Goal: Information Seeking & Learning: Learn about a topic

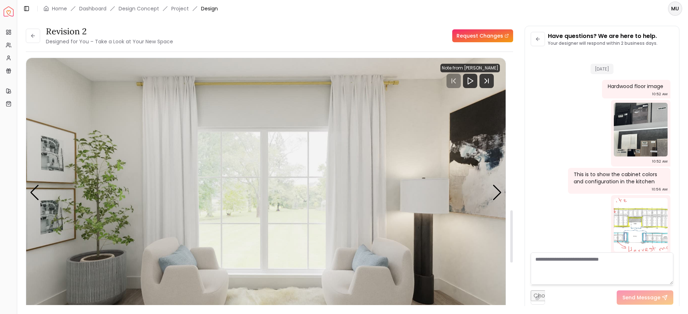
scroll to position [2192, 0]
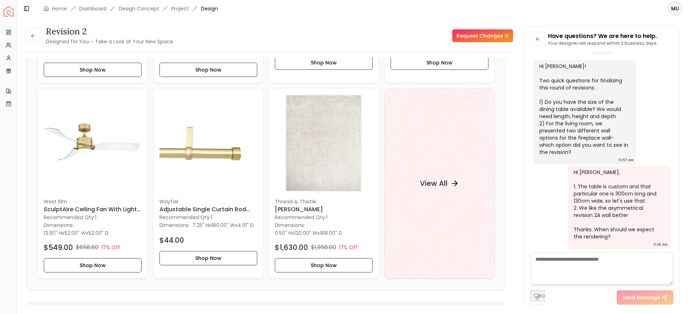
click at [327, 30] on div "Revision 2 Designed for You – Take a Look at Your New Space Request Changes" at bounding box center [269, 36] width 487 height 20
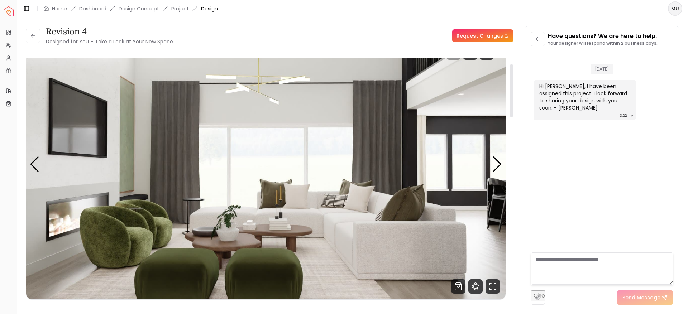
scroll to position [26, 0]
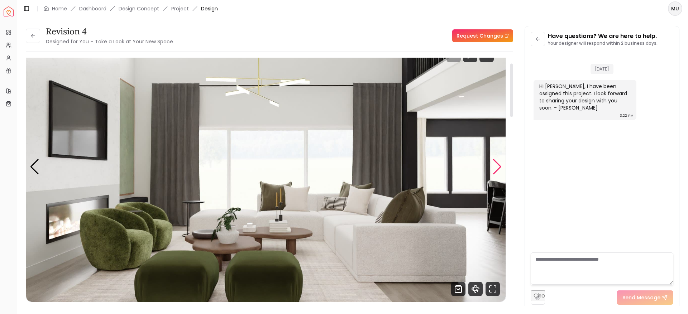
click at [497, 173] on div "Next slide" at bounding box center [497, 167] width 10 height 16
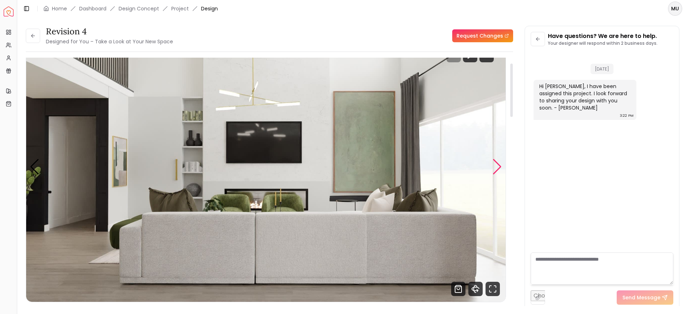
click at [497, 173] on div "Next slide" at bounding box center [497, 167] width 10 height 16
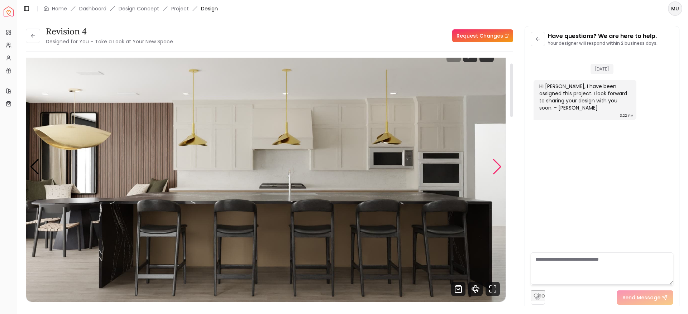
click at [497, 173] on div "Next slide" at bounding box center [497, 167] width 10 height 16
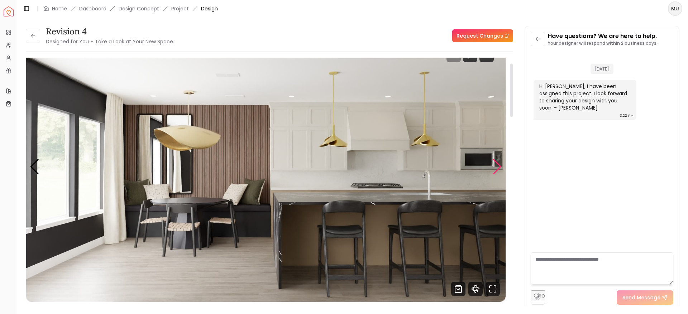
click at [497, 173] on div "Next slide" at bounding box center [497, 167] width 10 height 16
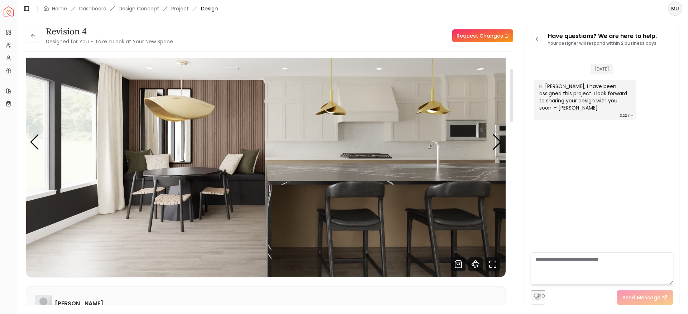
scroll to position [50, 0]
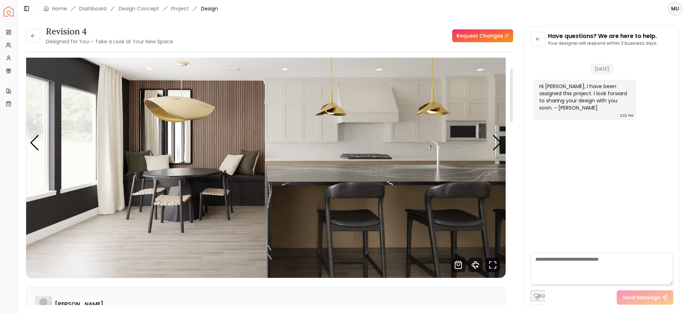
click at [490, 264] on icon "Fullscreen" at bounding box center [492, 265] width 14 height 14
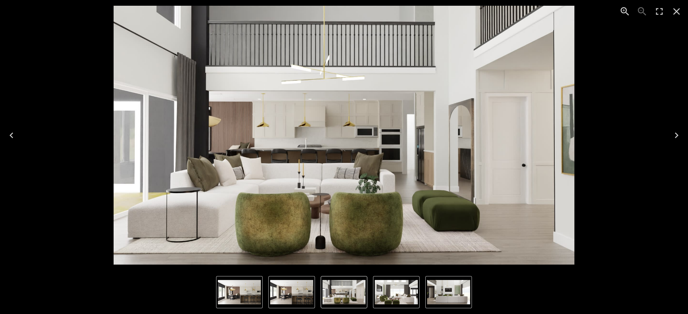
click at [674, 132] on icon "Next" at bounding box center [676, 135] width 11 height 11
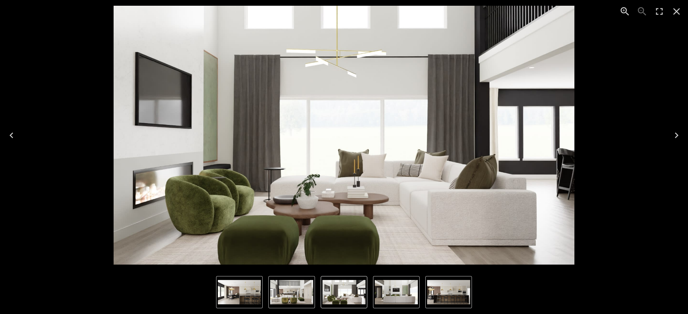
click at [674, 132] on icon "Next" at bounding box center [676, 135] width 11 height 11
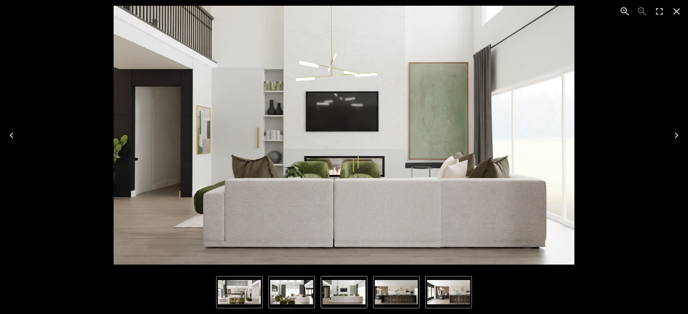
click at [674, 133] on icon "Next" at bounding box center [676, 135] width 11 height 11
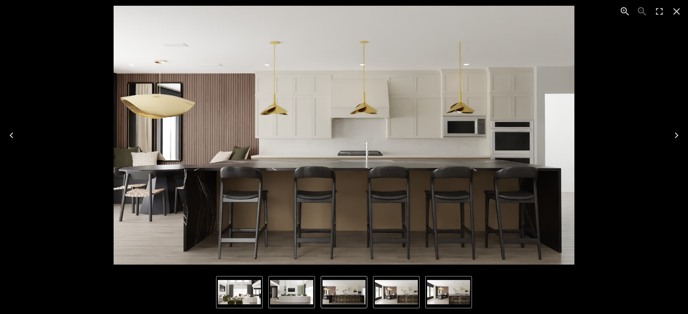
click at [672, 134] on icon "Next" at bounding box center [676, 135] width 11 height 11
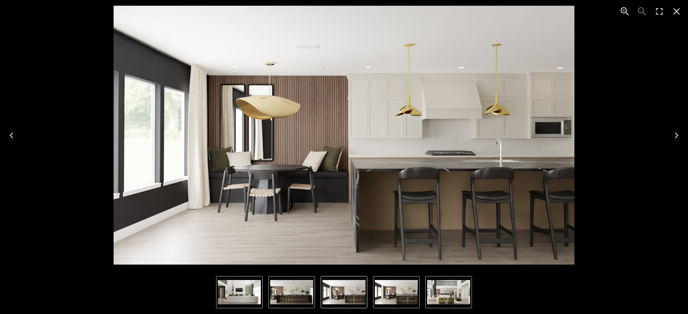
click at [672, 134] on icon "Next" at bounding box center [676, 135] width 11 height 11
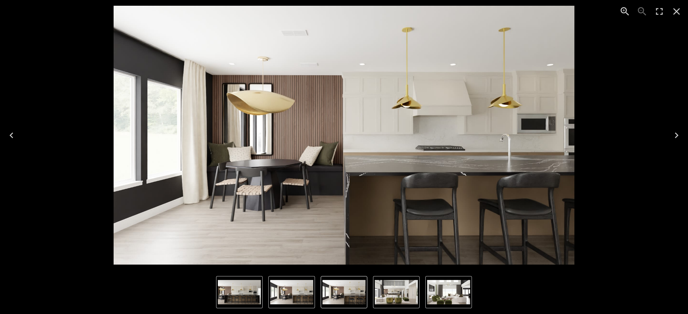
click at [672, 134] on icon "Next" at bounding box center [676, 135] width 11 height 11
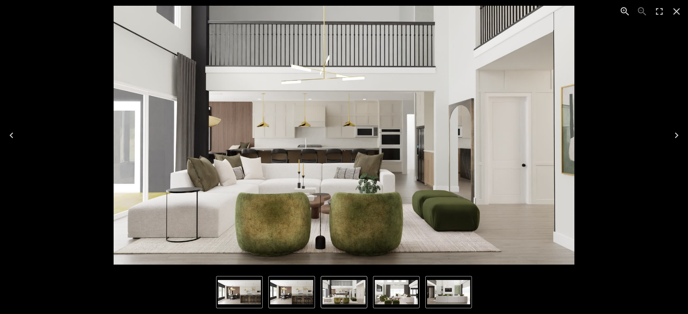
click at [677, 14] on icon "Close" at bounding box center [676, 11] width 11 height 11
